Goal: Information Seeking & Learning: Learn about a topic

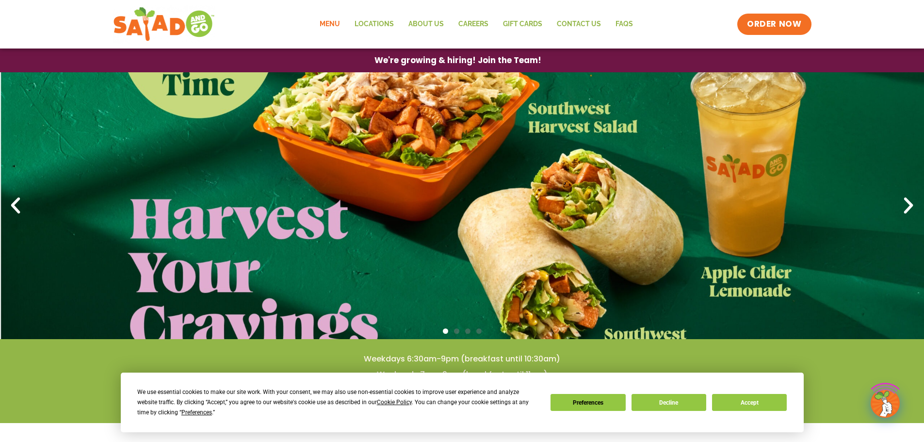
click at [334, 23] on link "Menu" at bounding box center [329, 24] width 35 height 22
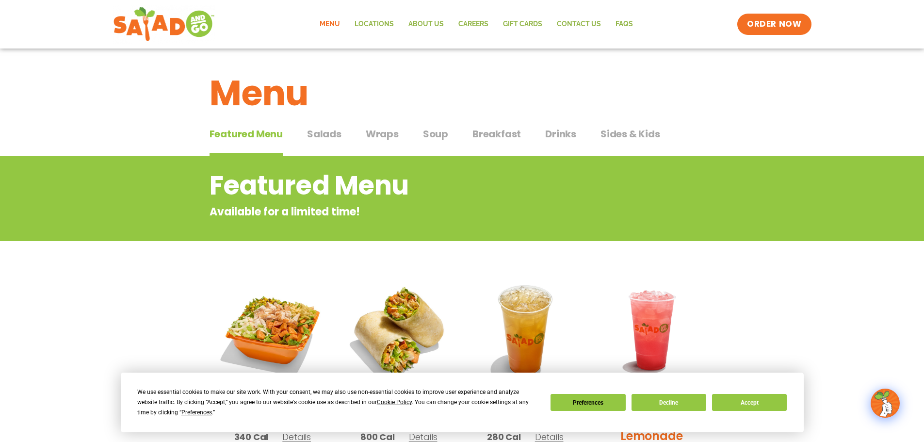
click at [327, 137] on span "Salads" at bounding box center [324, 134] width 34 height 15
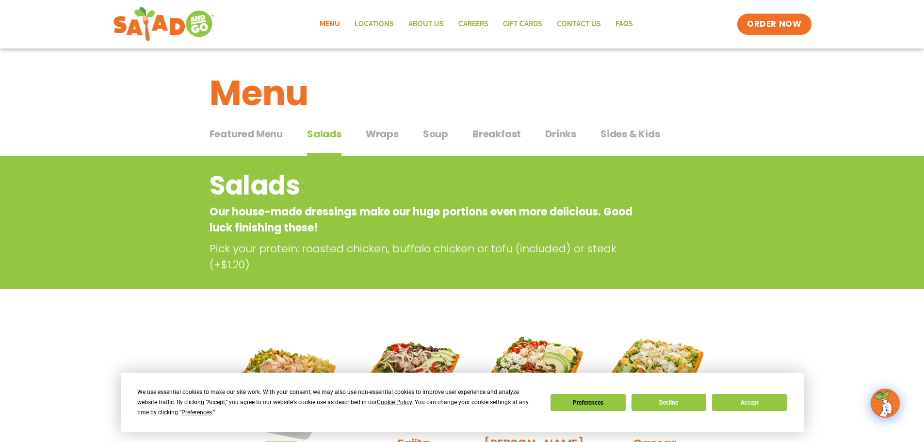
click at [378, 134] on span "Wraps" at bounding box center [382, 134] width 33 height 15
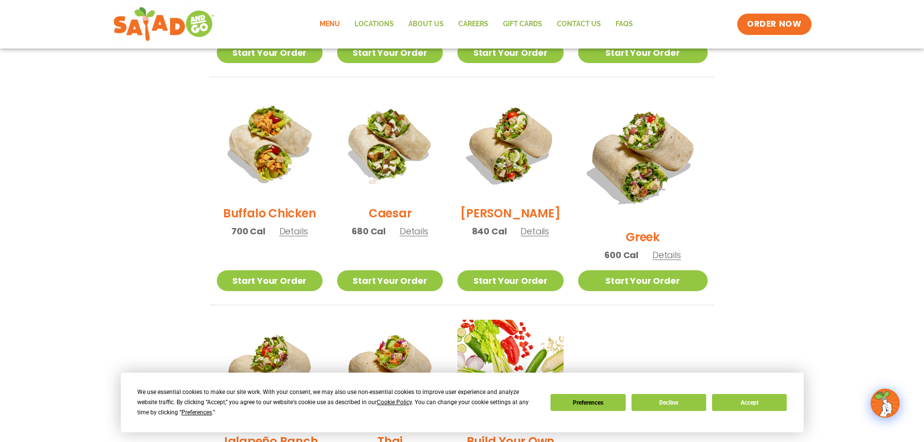
scroll to position [437, 0]
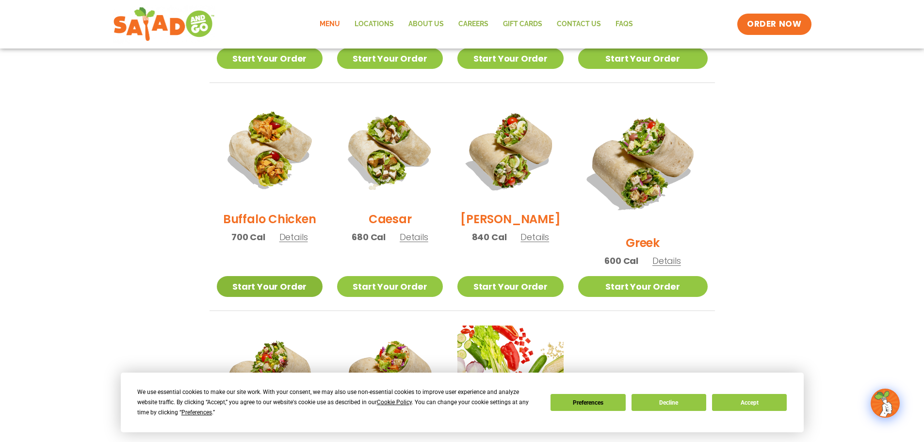
click at [286, 276] on link "Start Your Order" at bounding box center [270, 286] width 106 height 21
